Goal: Transaction & Acquisition: Purchase product/service

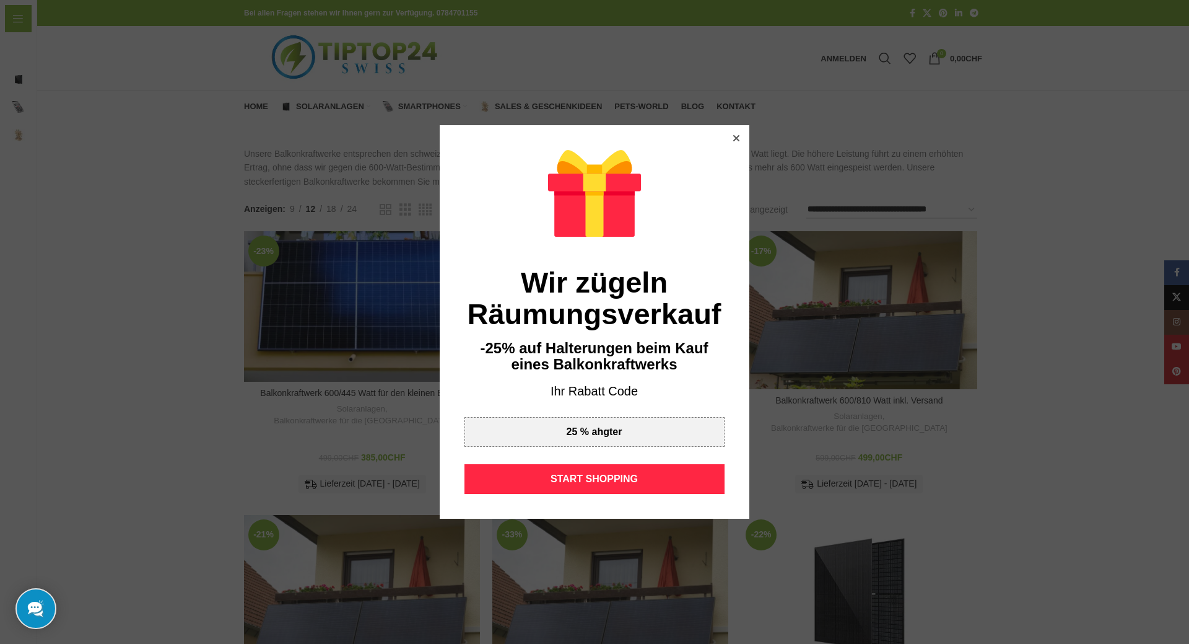
click at [731, 136] on div at bounding box center [736, 138] width 11 height 11
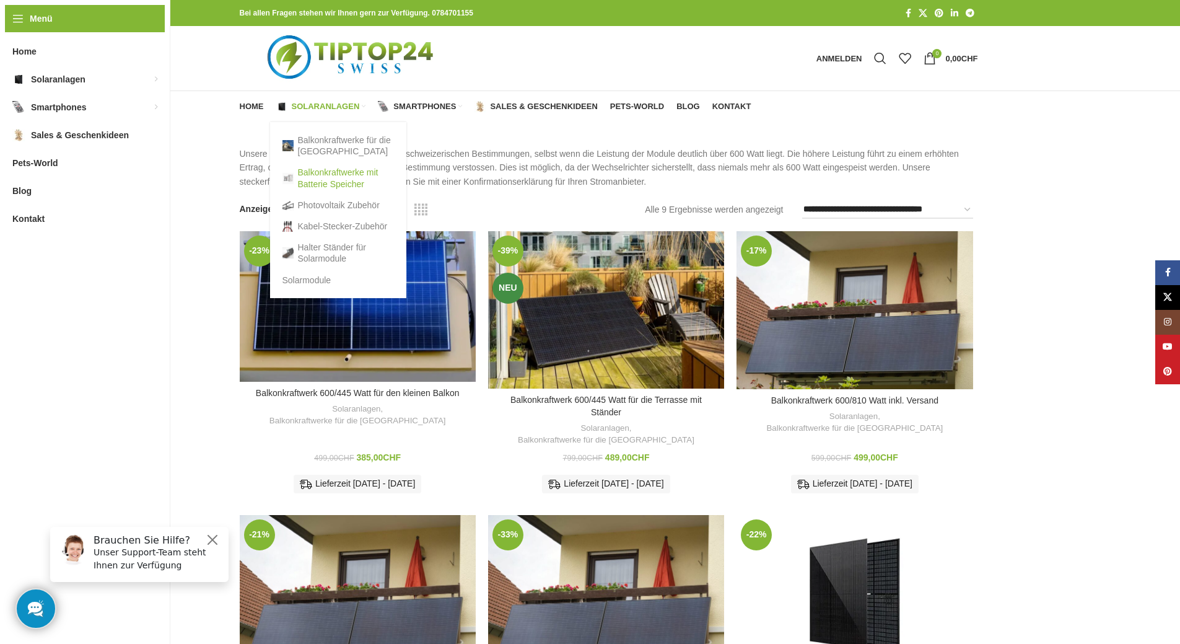
click at [351, 185] on link "Balkonkraftwerke mit Batterie Speicher" at bounding box center [337, 178] width 111 height 32
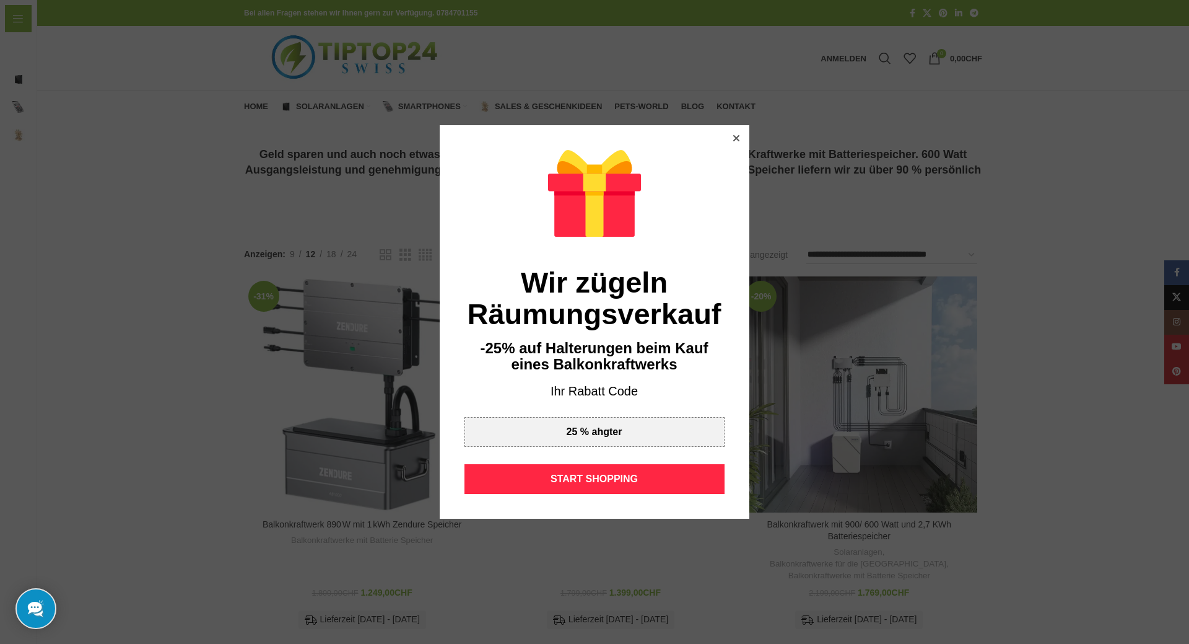
click at [733, 137] on icon at bounding box center [736, 138] width 6 height 6
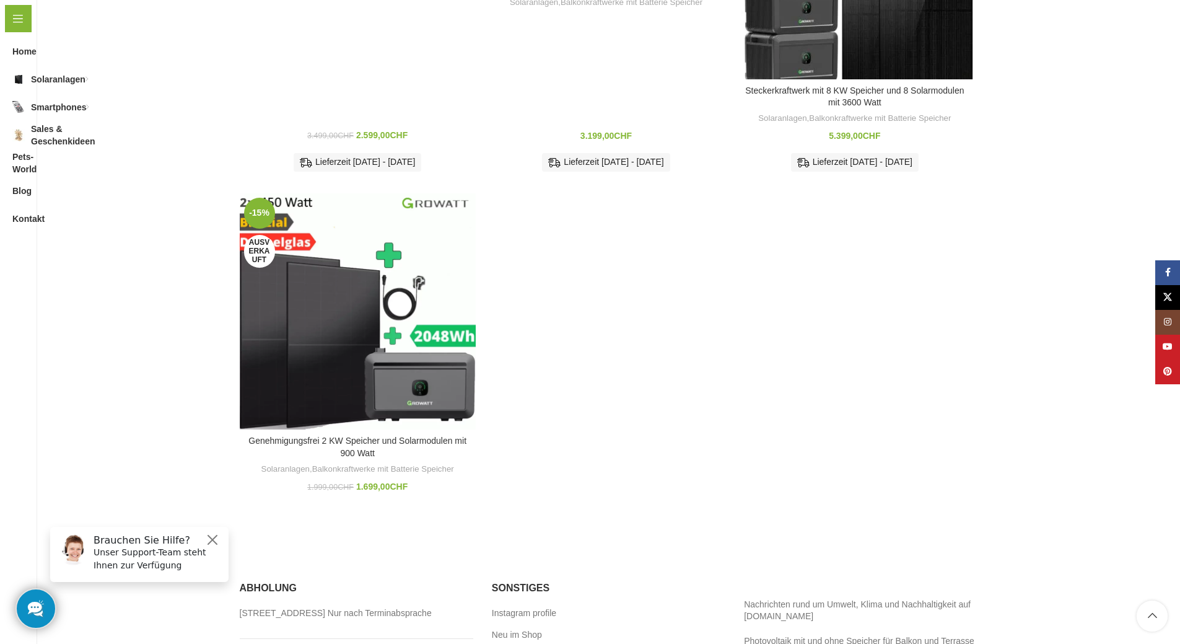
scroll to position [1301, 0]
